Goal: Obtain resource: Download file/media

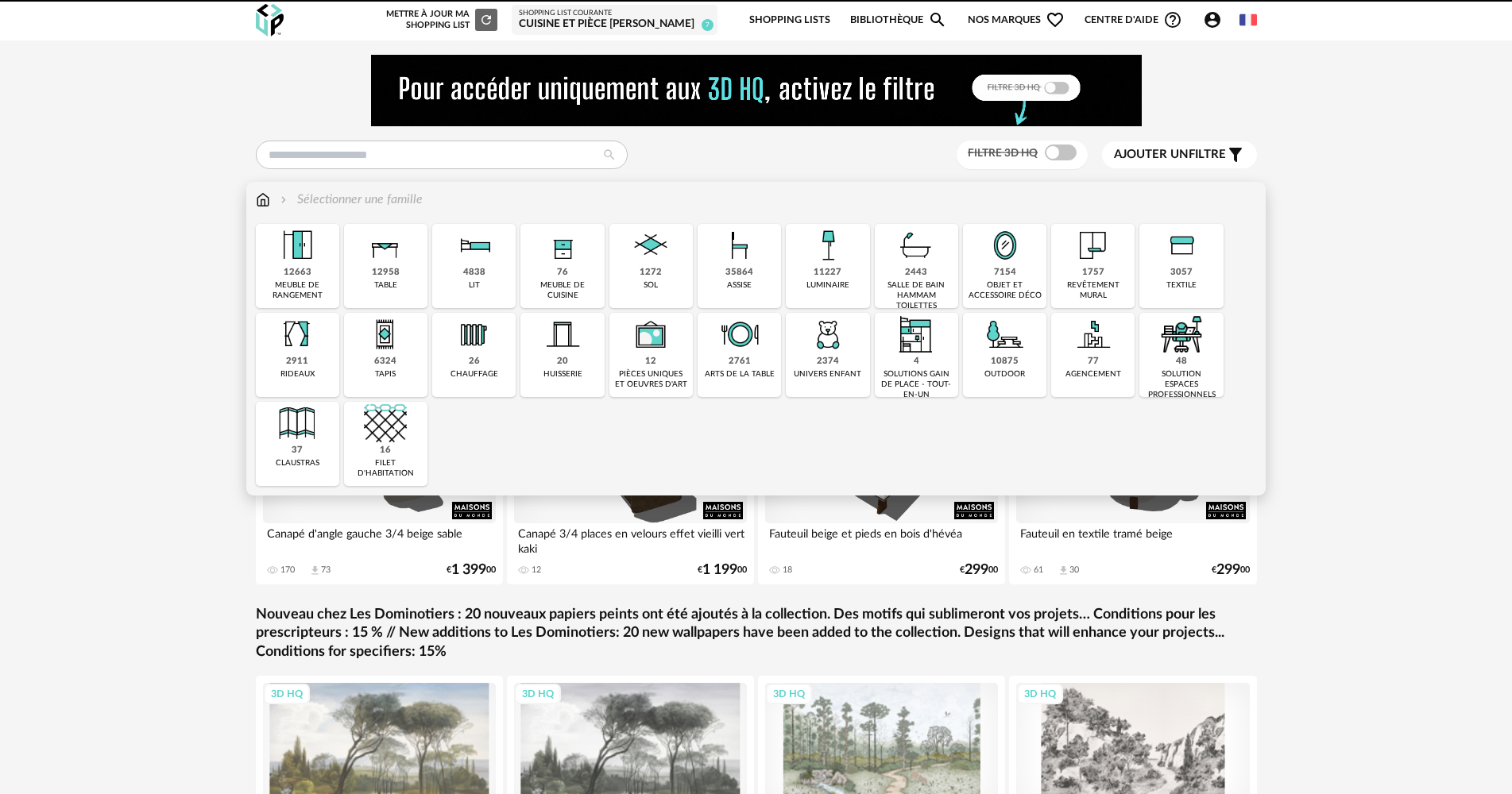
click at [751, 266] on img at bounding box center [740, 245] width 43 height 43
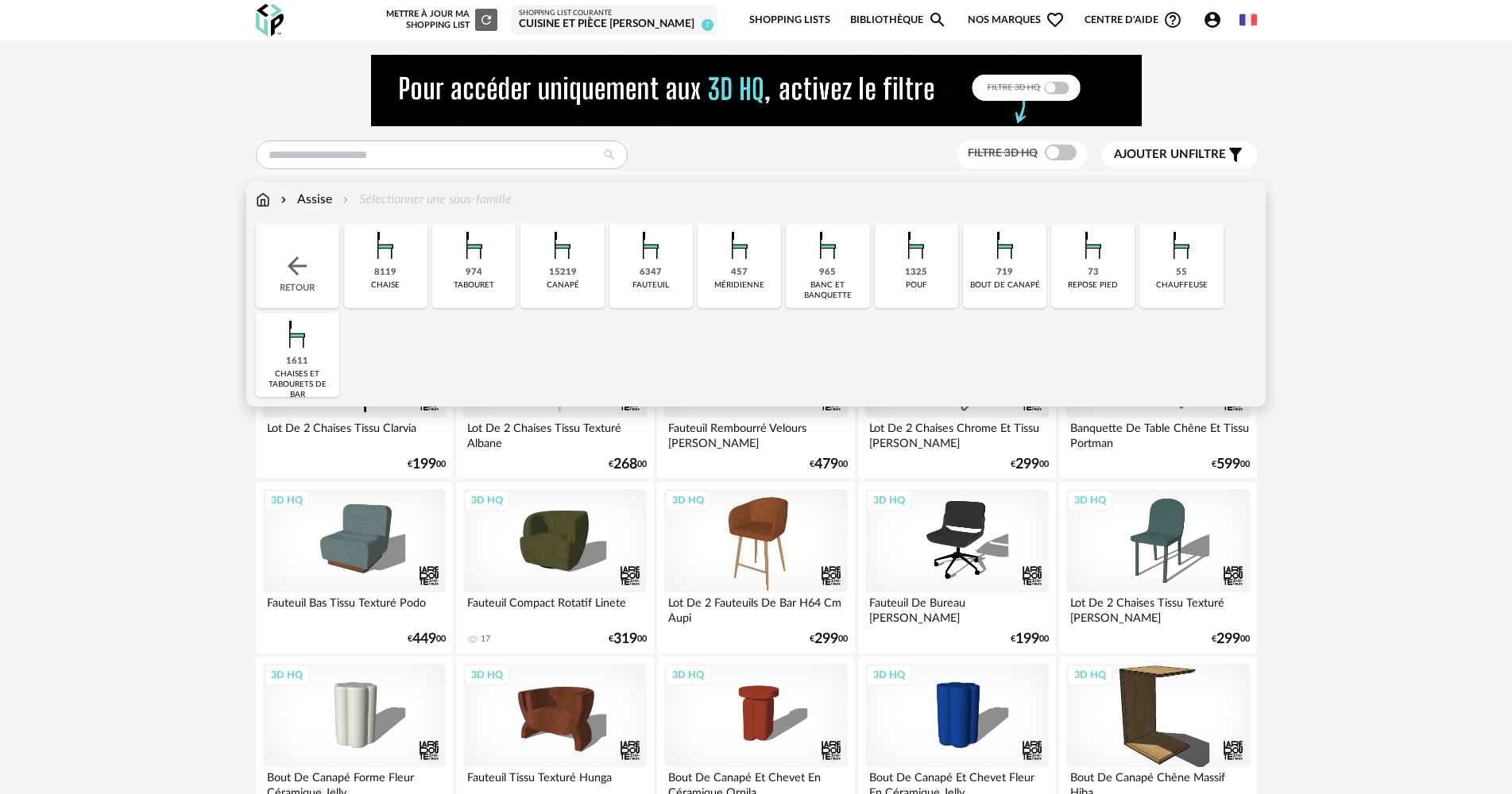
click at [405, 268] on div "8119 chaise" at bounding box center [385, 265] width 84 height 84
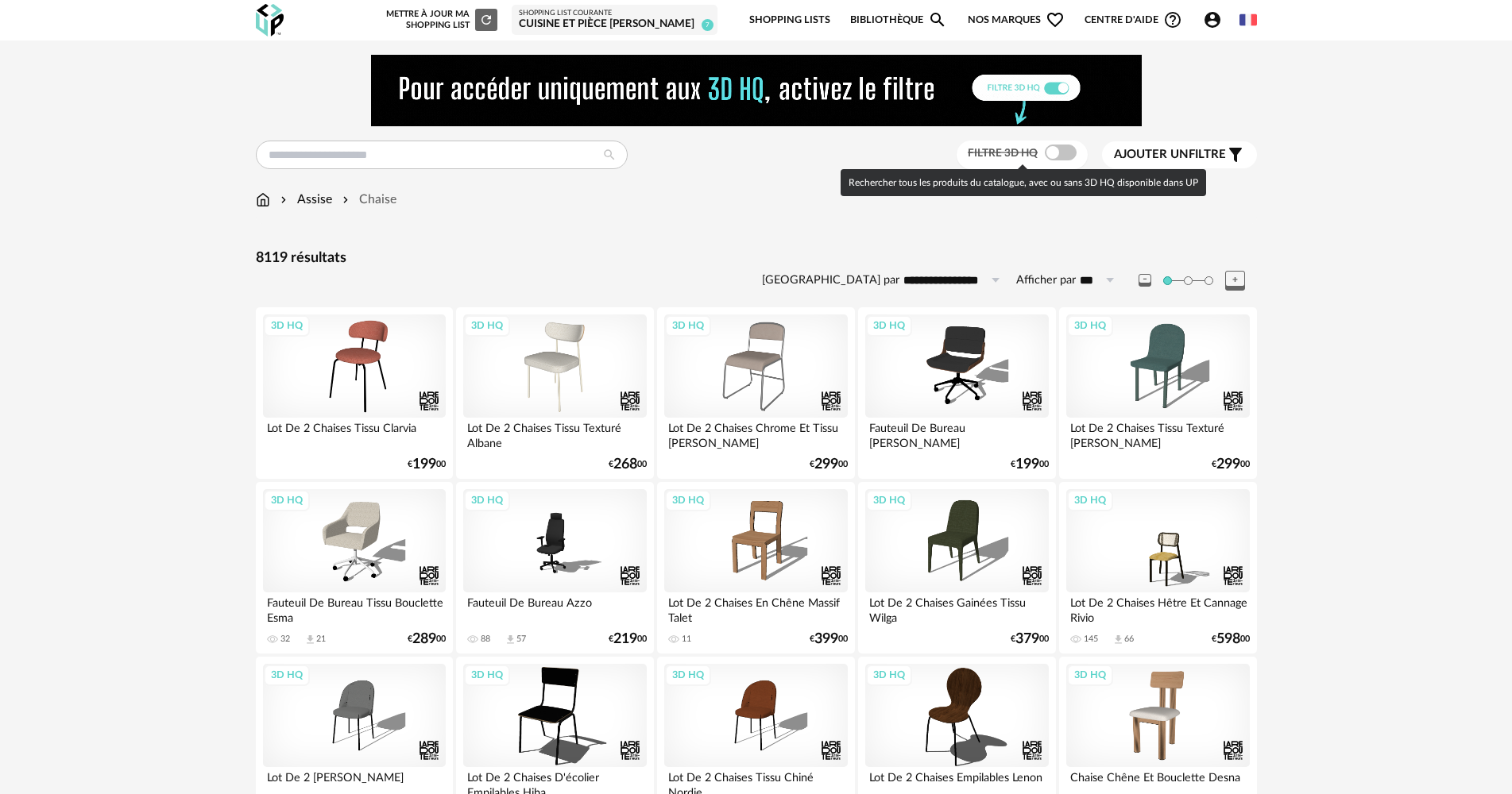
click at [1051, 147] on span at bounding box center [1061, 153] width 32 height 16
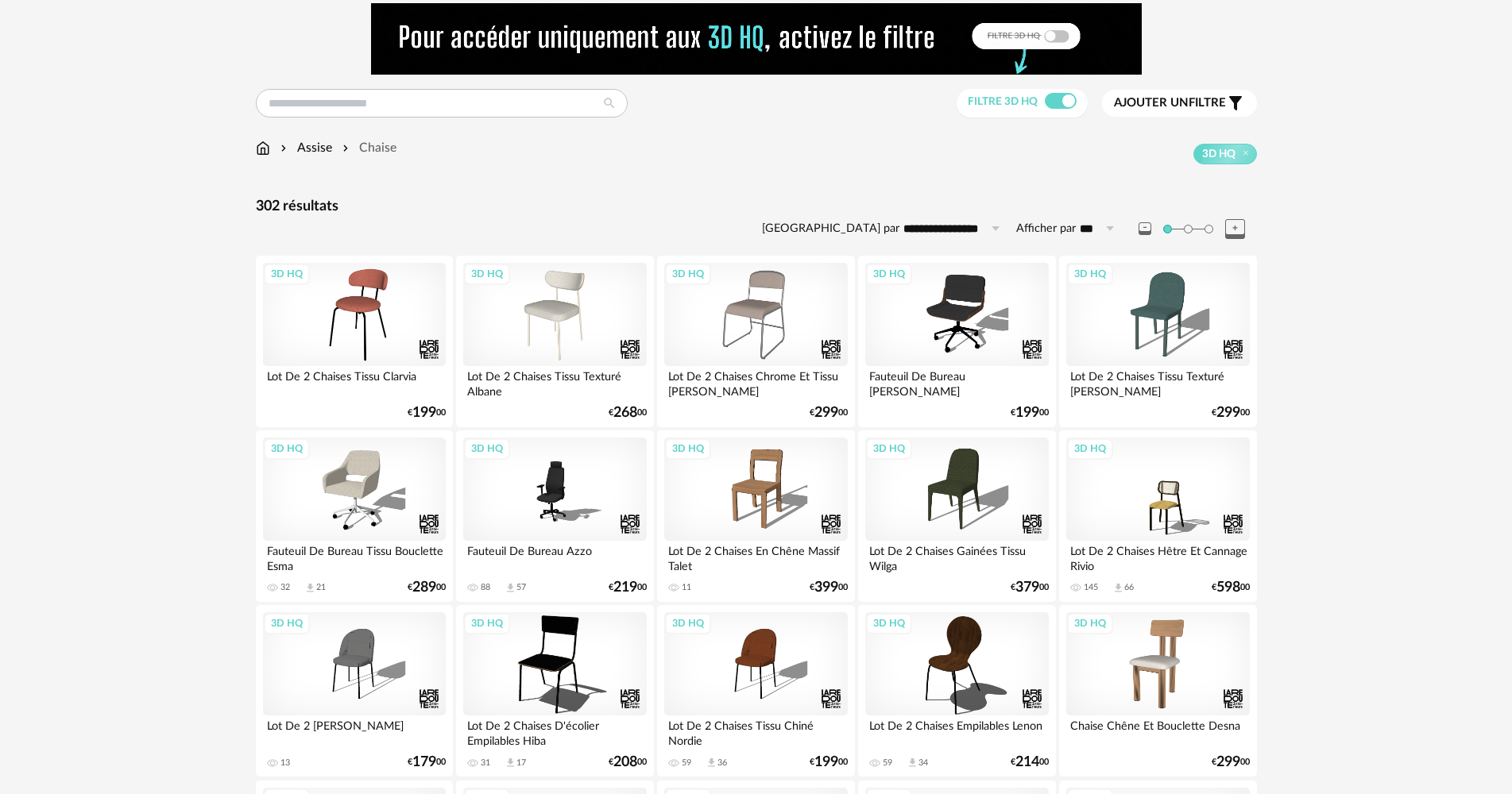
scroll to position [80, 0]
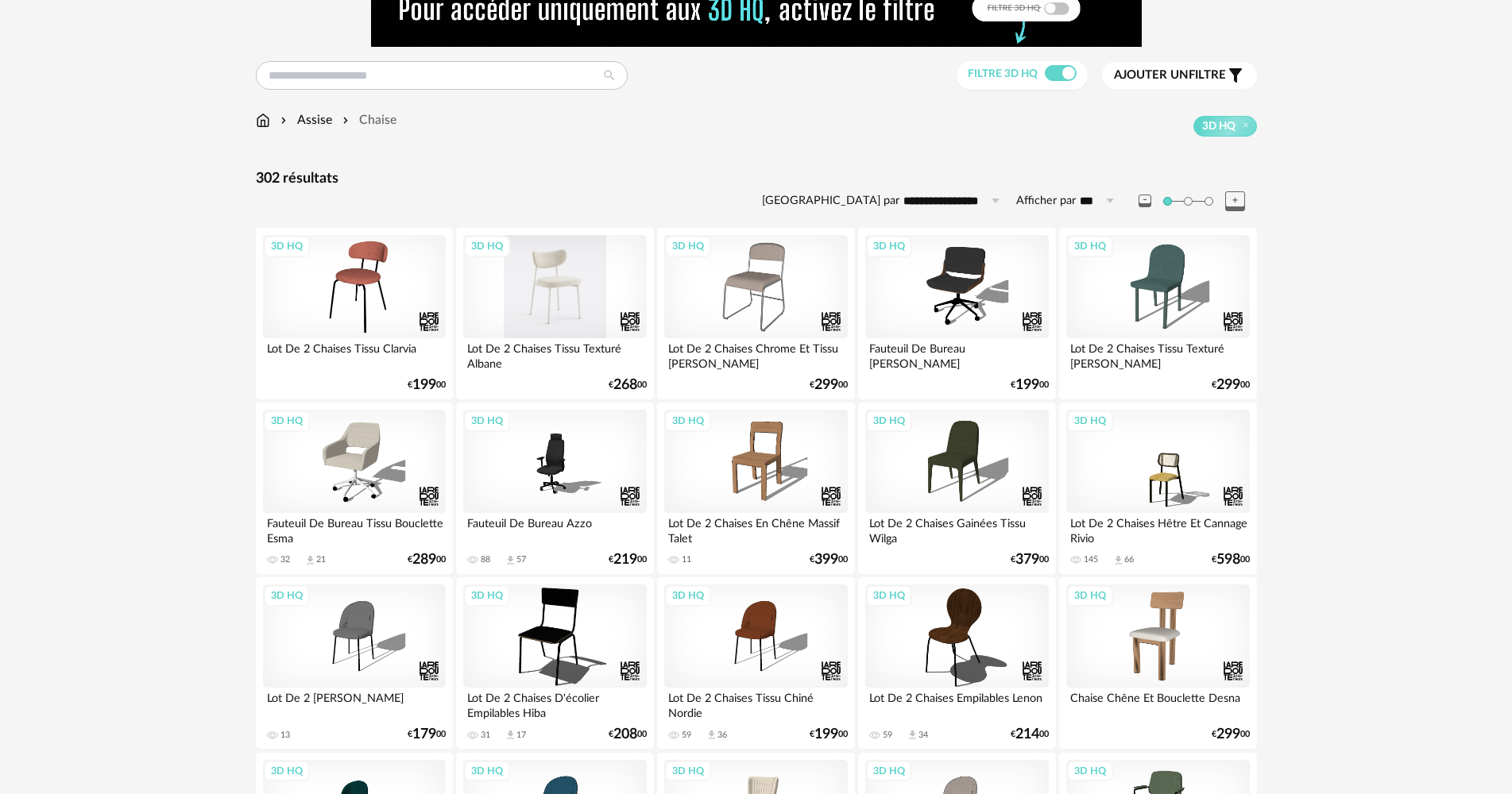
click at [533, 279] on div "3D HQ" at bounding box center [554, 287] width 182 height 103
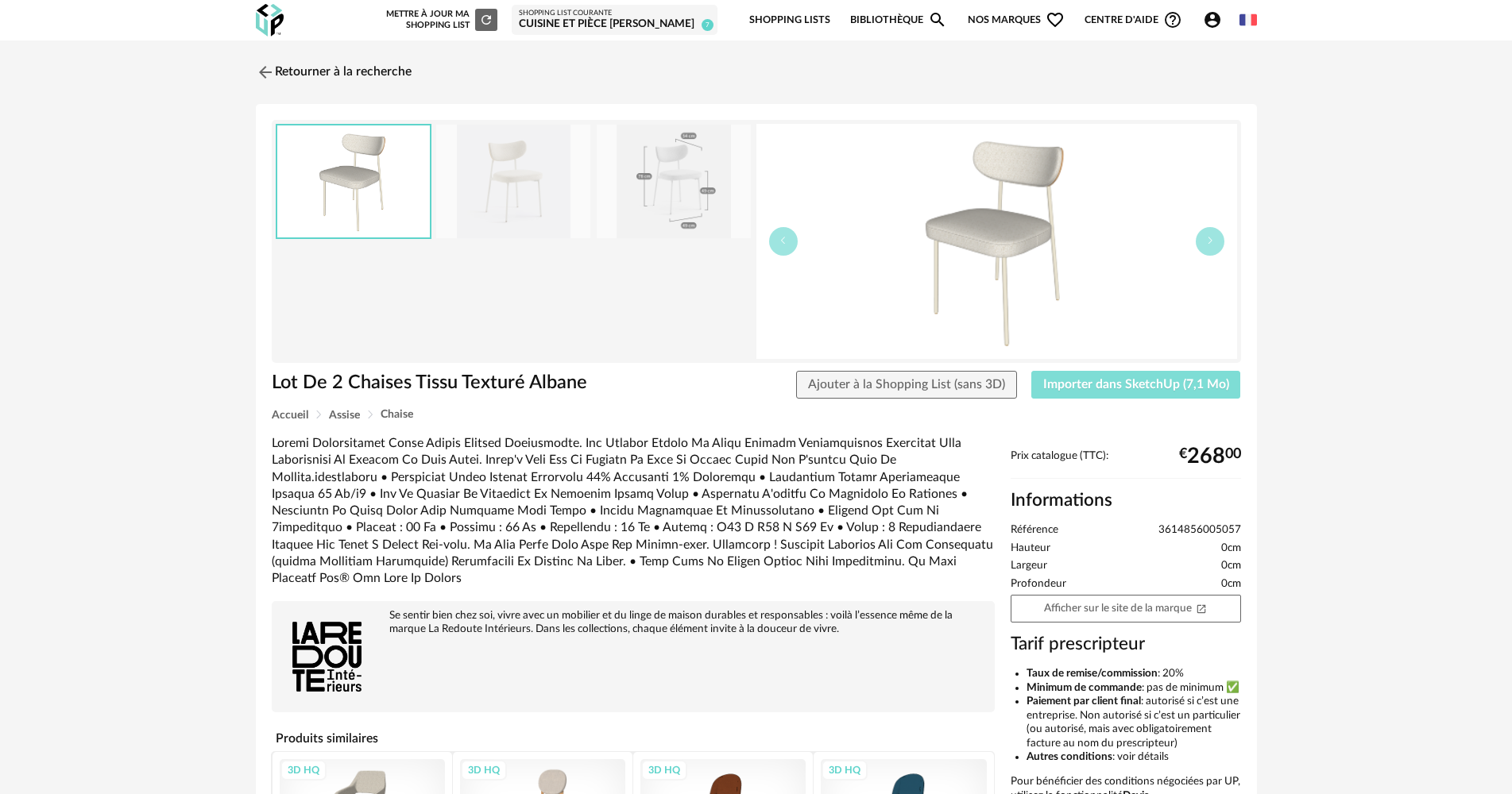
click at [1125, 387] on span "Importer dans SketchUp (7,1 Mo)" at bounding box center [1135, 384] width 186 height 13
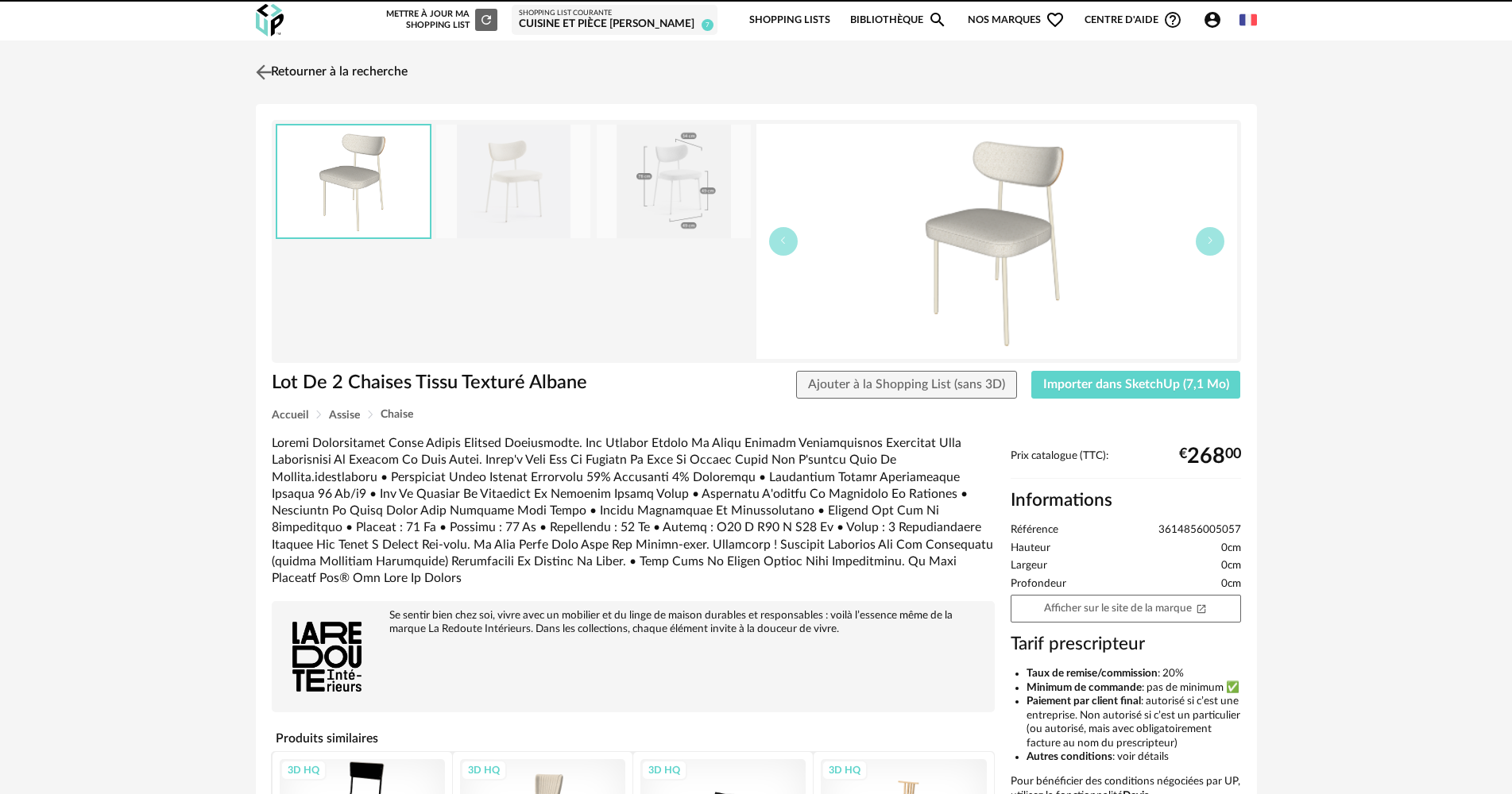
click at [327, 84] on link "Retourner à la recherche" at bounding box center [330, 72] width 156 height 34
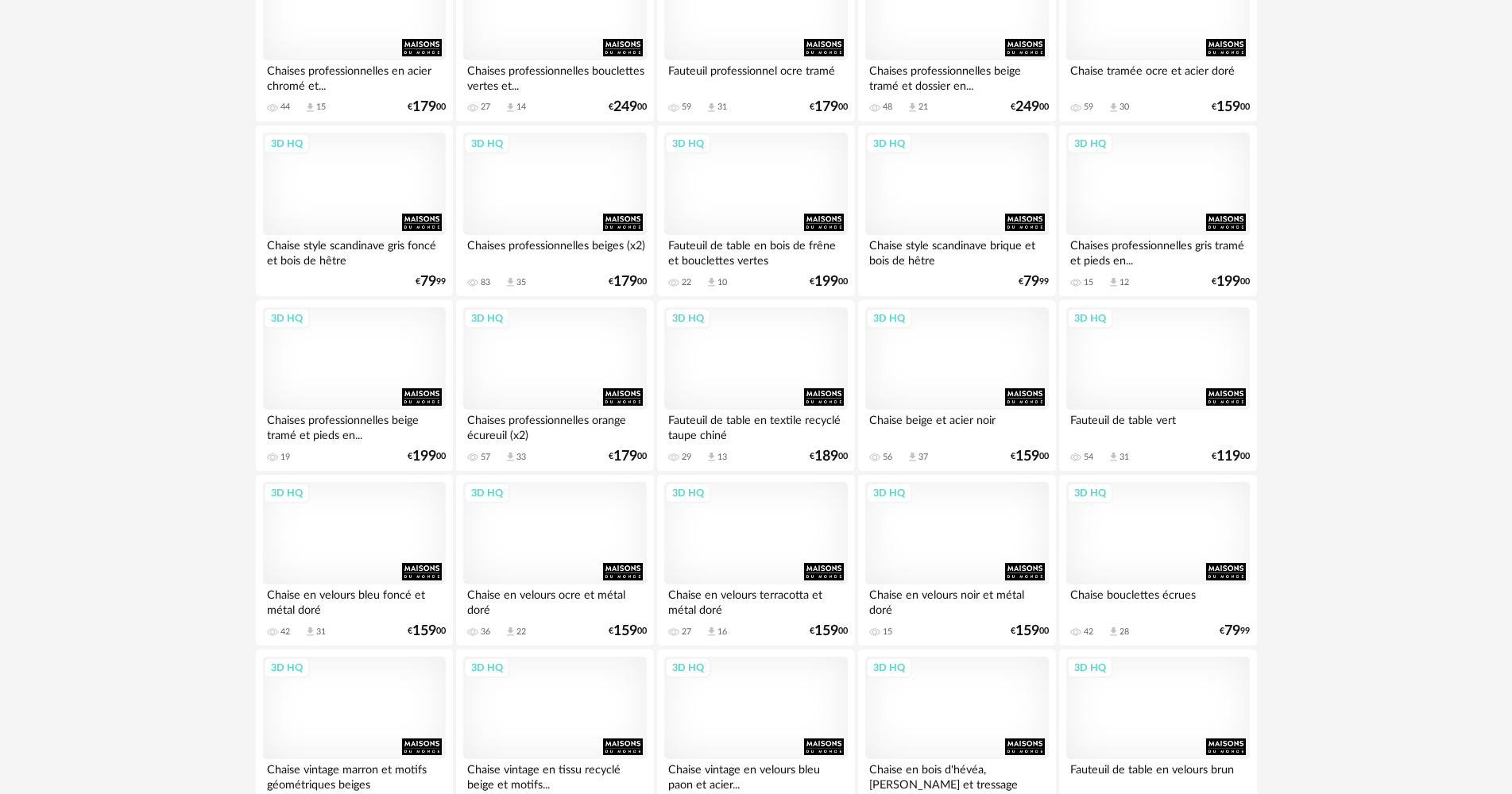
scroll to position [2473, 0]
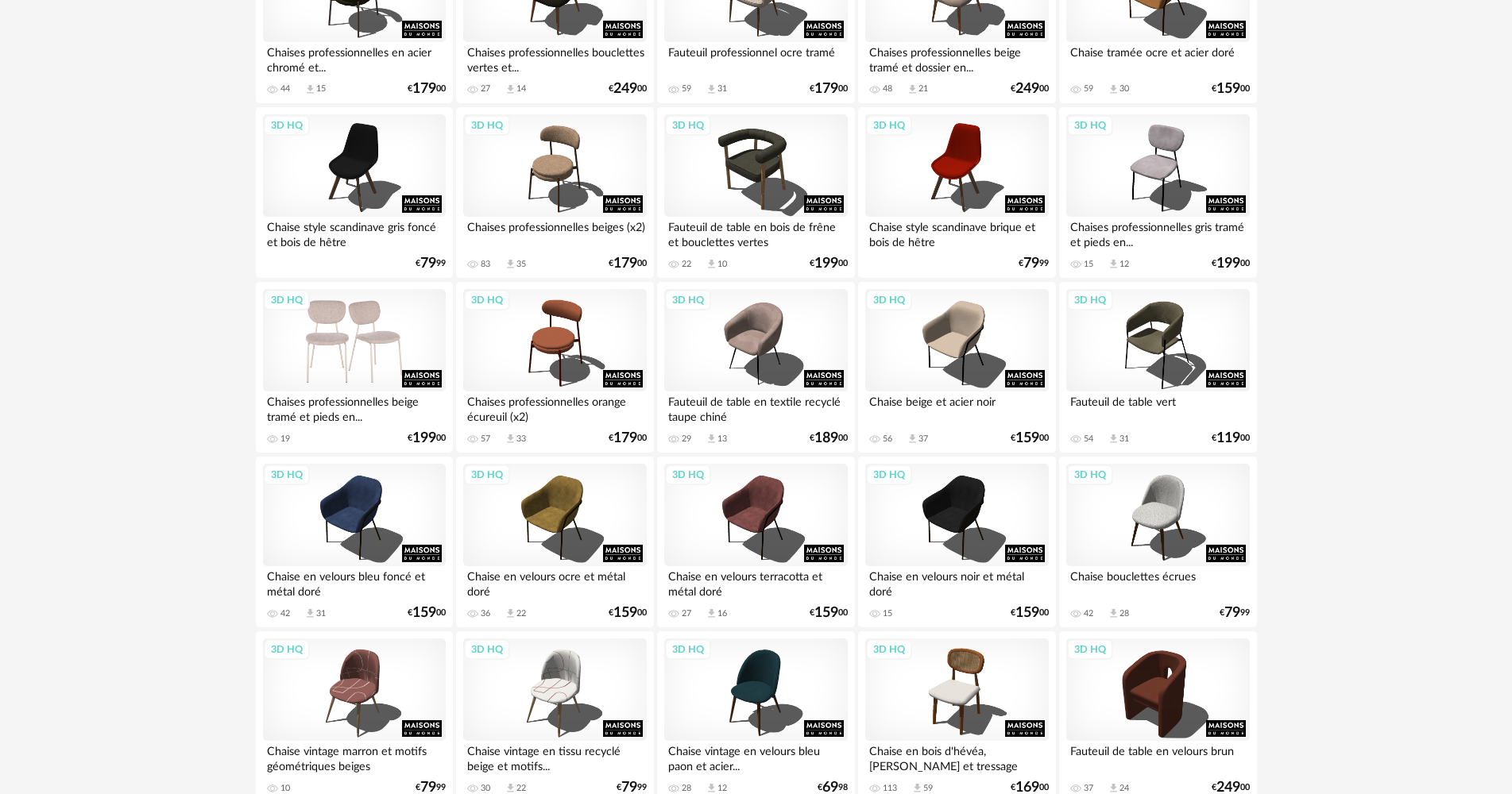
click at [351, 334] on div "3D HQ" at bounding box center [354, 340] width 182 height 103
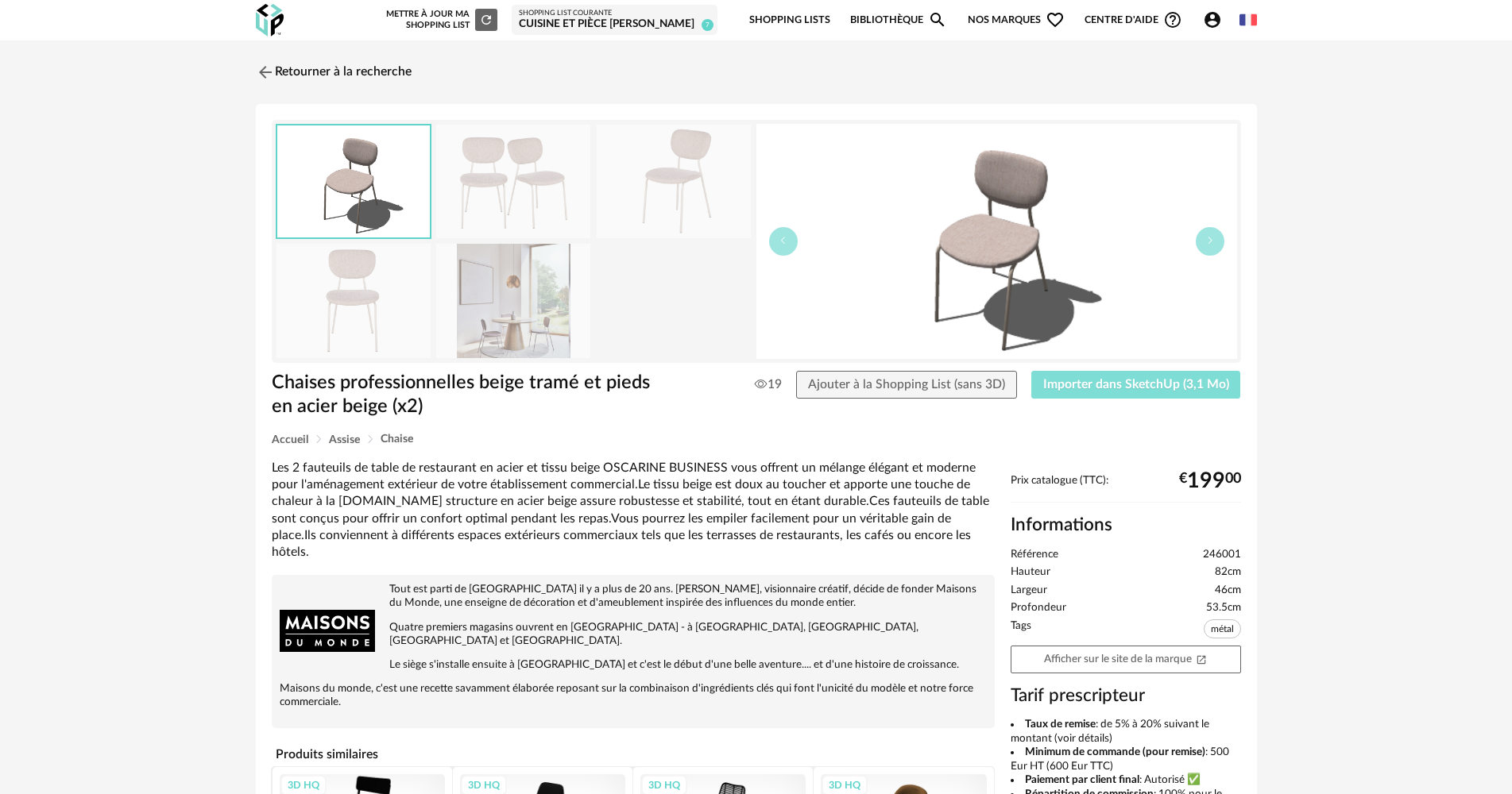
click at [1140, 379] on span "Importer dans SketchUp (3,1 Mo)" at bounding box center [1135, 384] width 186 height 13
click at [367, 55] on link "Retourner à la recherche" at bounding box center [330, 72] width 156 height 34
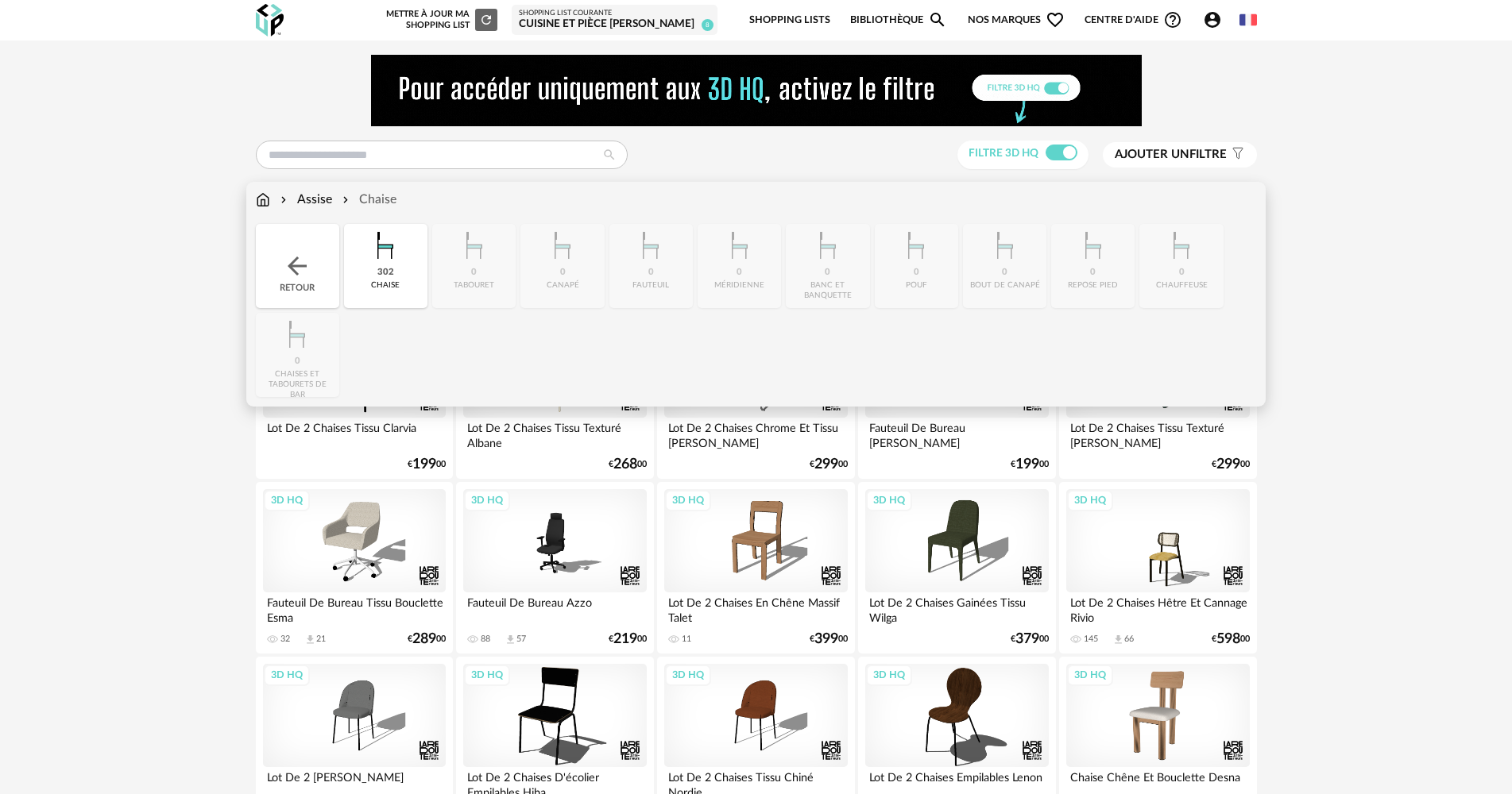
click at [262, 201] on img at bounding box center [263, 199] width 15 height 19
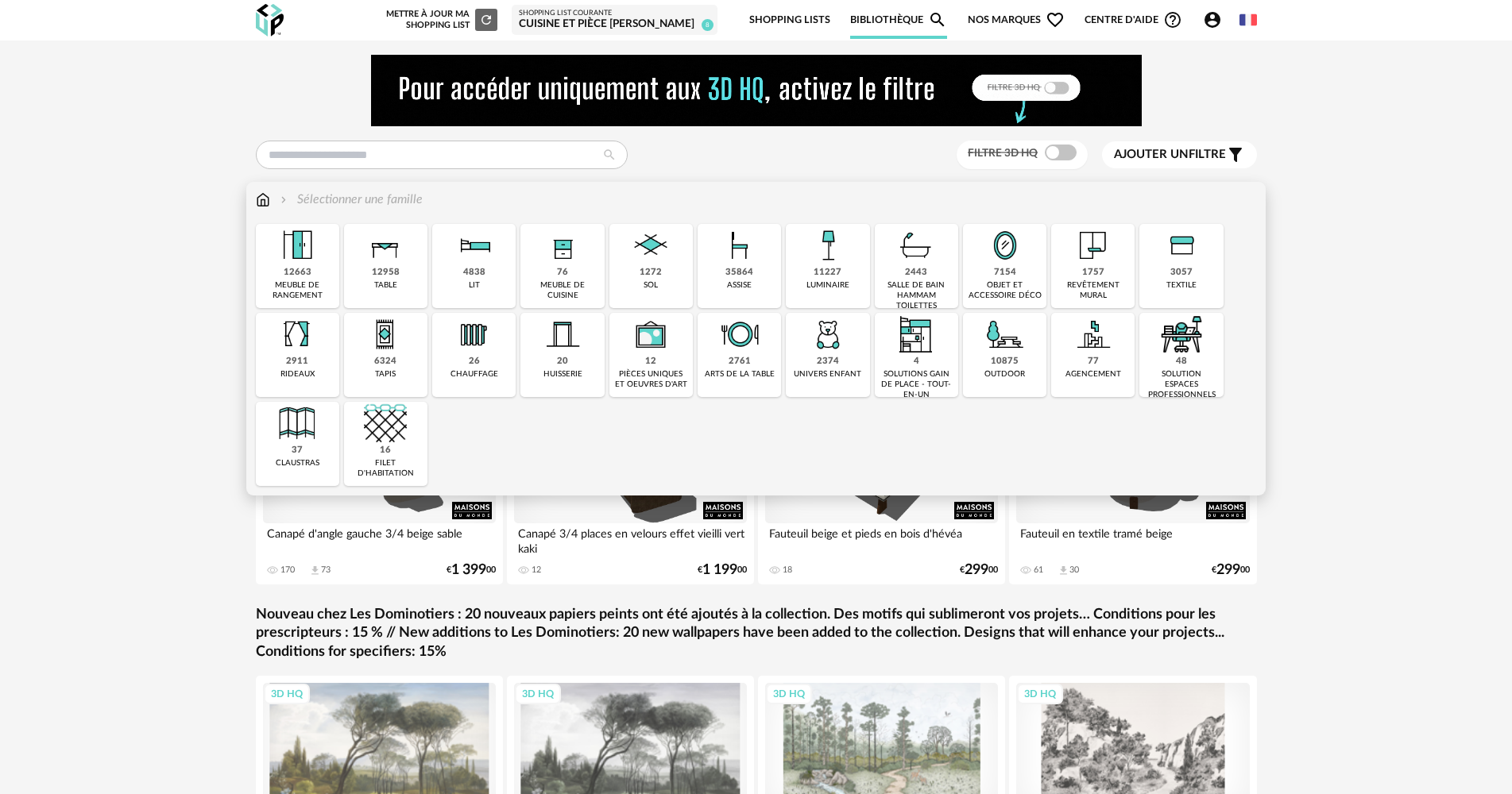
click at [854, 269] on div "11227 luminaire" at bounding box center [827, 265] width 84 height 84
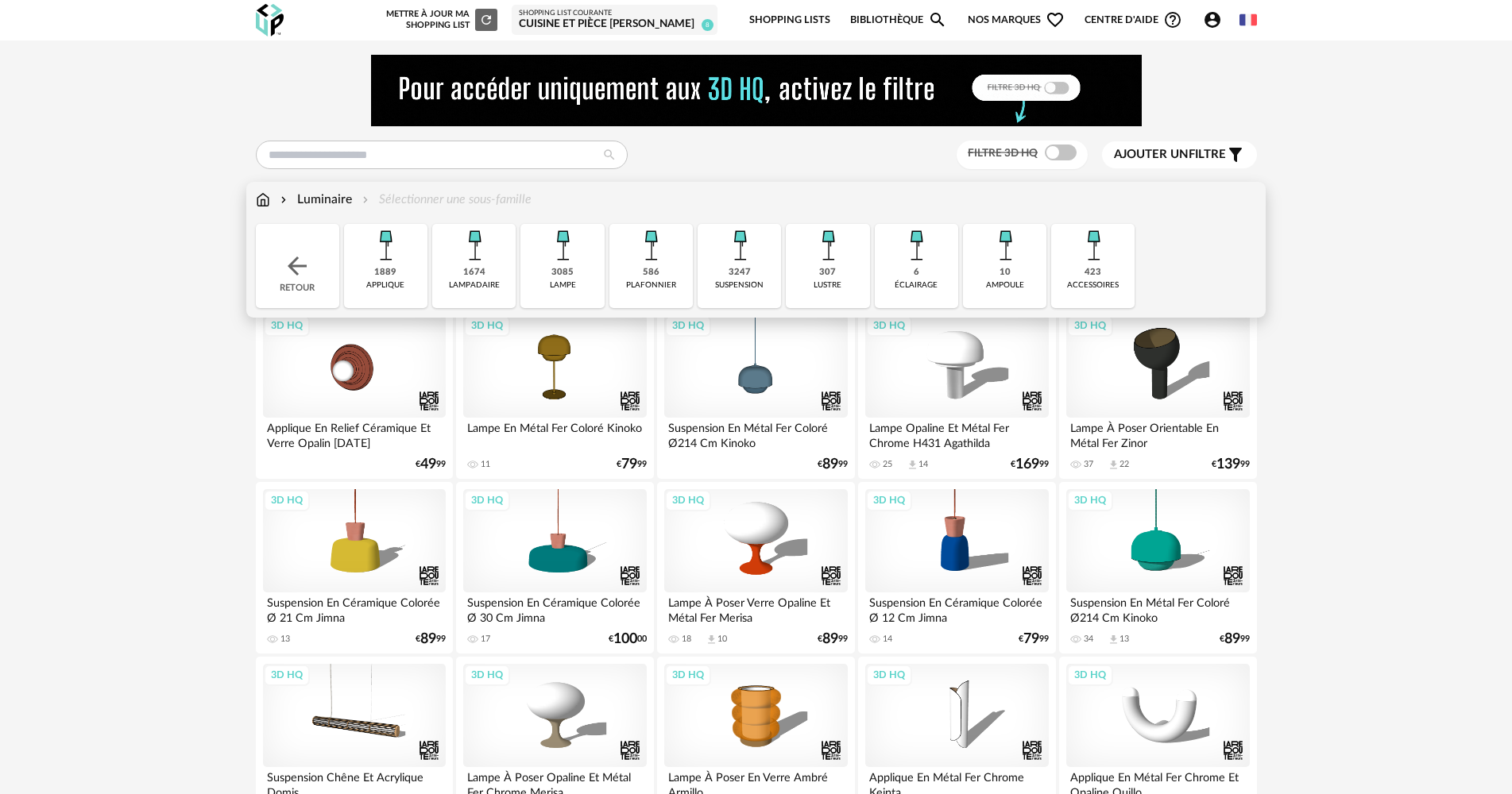
click at [649, 289] on div "plafonnier" at bounding box center [651, 286] width 50 height 10
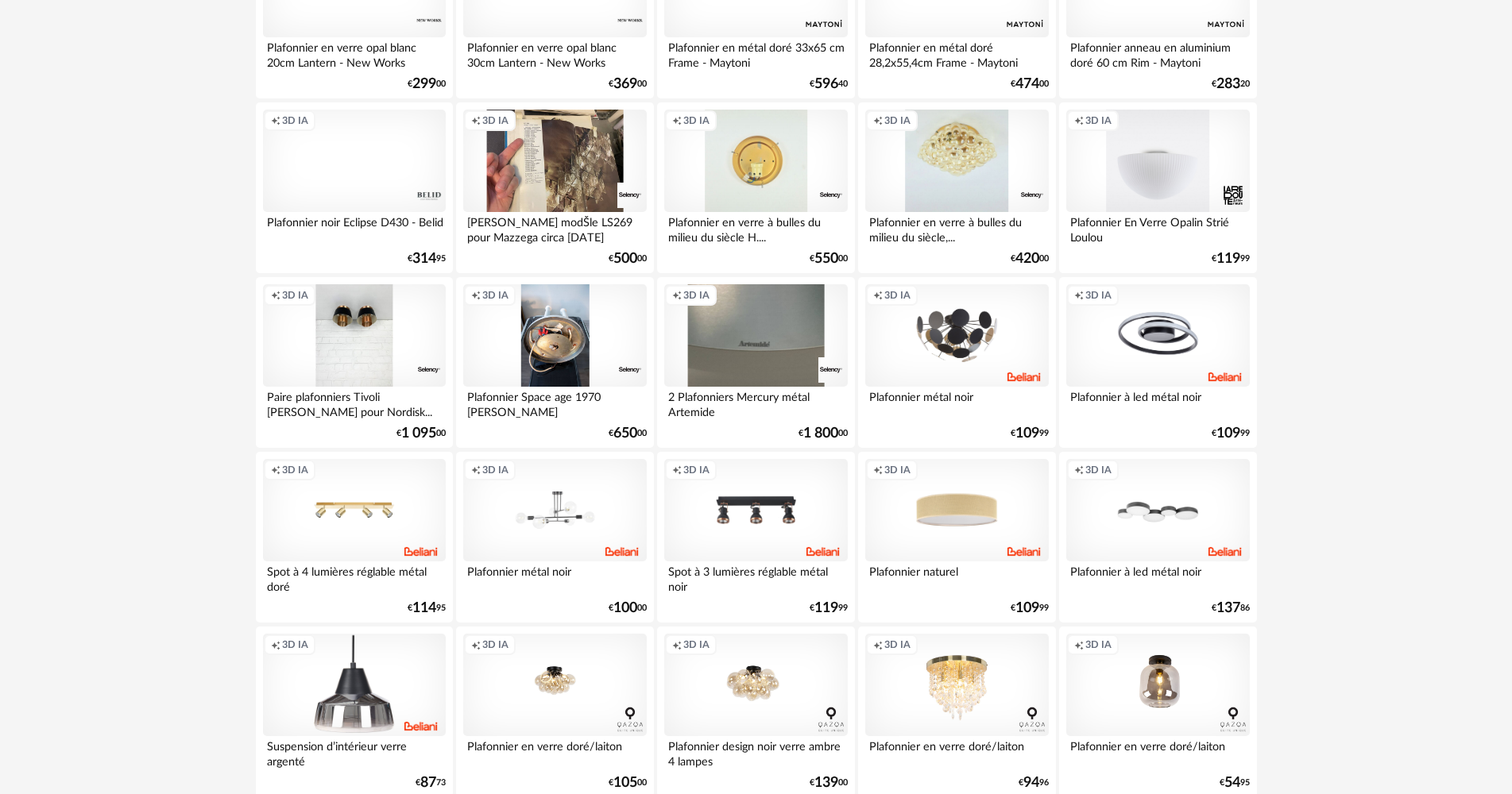
scroll to position [2319, 0]
